Goal: Task Accomplishment & Management: Manage account settings

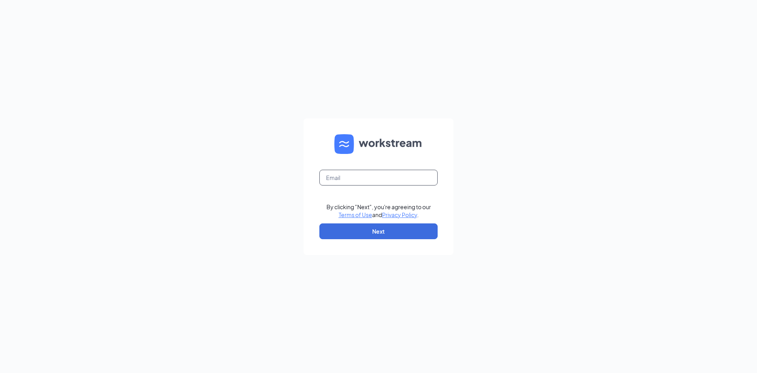
click at [360, 179] on input "text" at bounding box center [379, 178] width 118 height 16
type input "[EMAIL_ADDRESS][DOMAIN_NAME]"
click at [355, 232] on button "Next" at bounding box center [379, 231] width 118 height 16
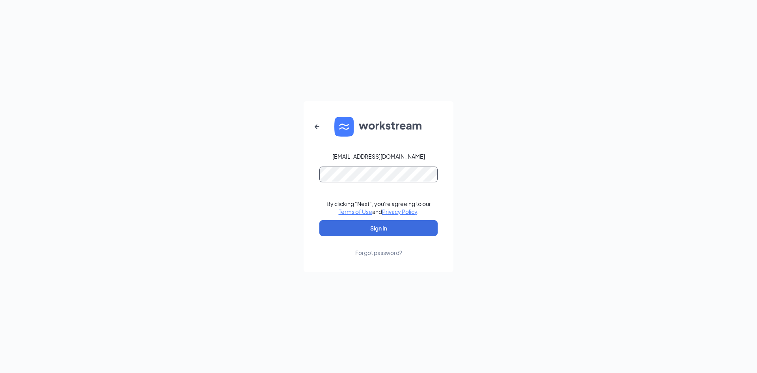
click at [320, 220] on button "Sign In" at bounding box center [379, 228] width 118 height 16
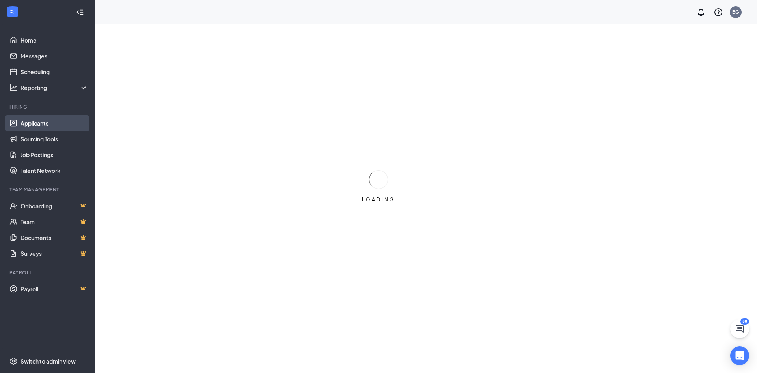
click at [39, 120] on link "Applicants" at bounding box center [54, 123] width 67 height 16
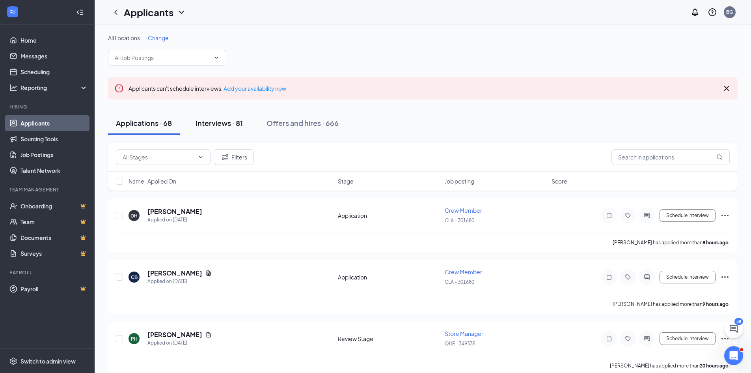
click at [223, 124] on div "Interviews · 81" at bounding box center [219, 123] width 47 height 10
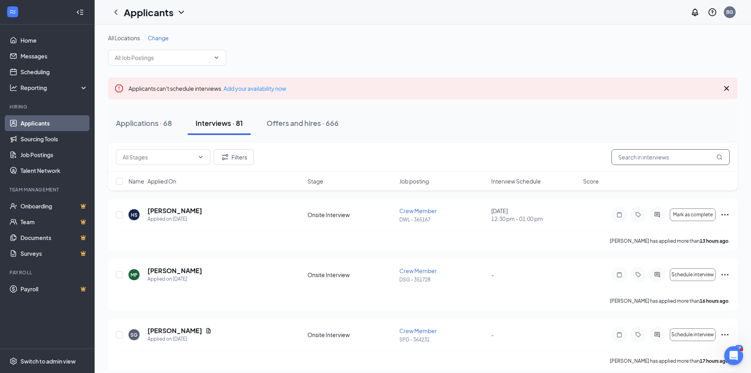
click at [635, 155] on input "text" at bounding box center [671, 157] width 118 height 16
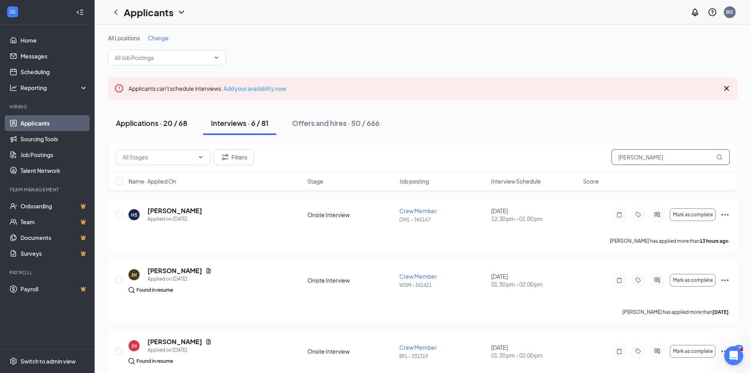
type input "[PERSON_NAME]"
click at [148, 123] on div "Applications · 20 / 68" at bounding box center [151, 123] width 71 height 10
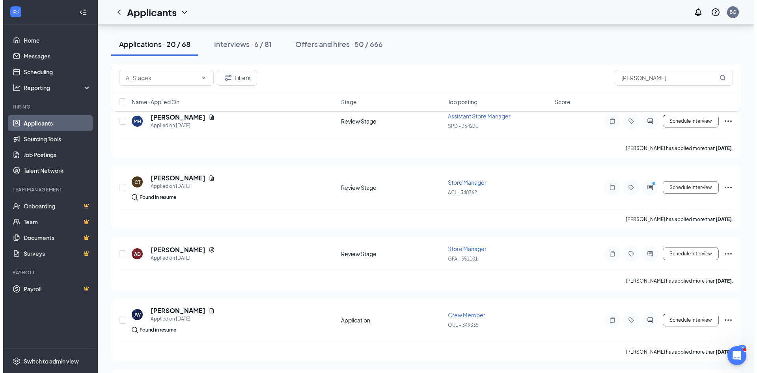
scroll to position [513, 0]
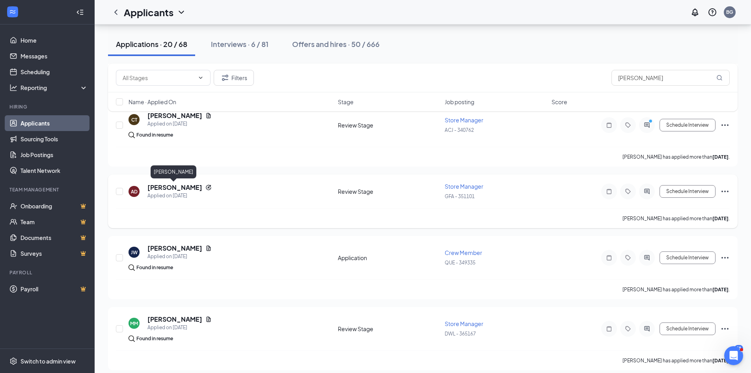
click at [161, 189] on h5 "[PERSON_NAME]" at bounding box center [175, 187] width 55 height 9
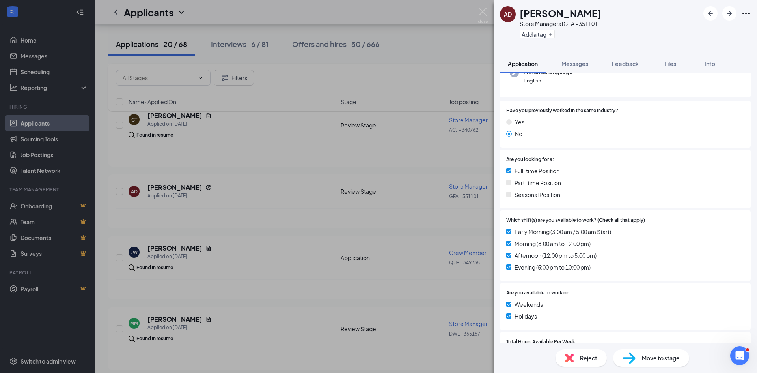
scroll to position [118, 0]
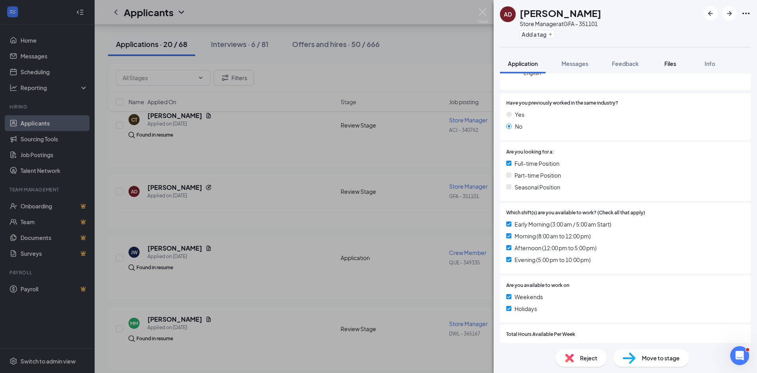
click at [677, 68] on button "Files" at bounding box center [671, 64] width 32 height 20
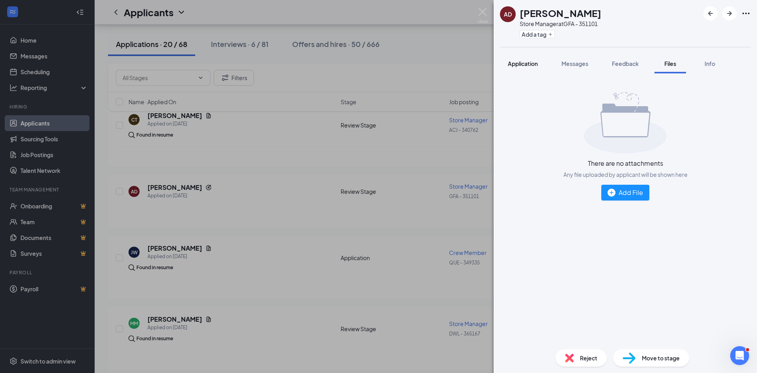
click at [531, 61] on span "Application" at bounding box center [523, 63] width 30 height 7
